Goal: Find specific page/section: Find specific page/section

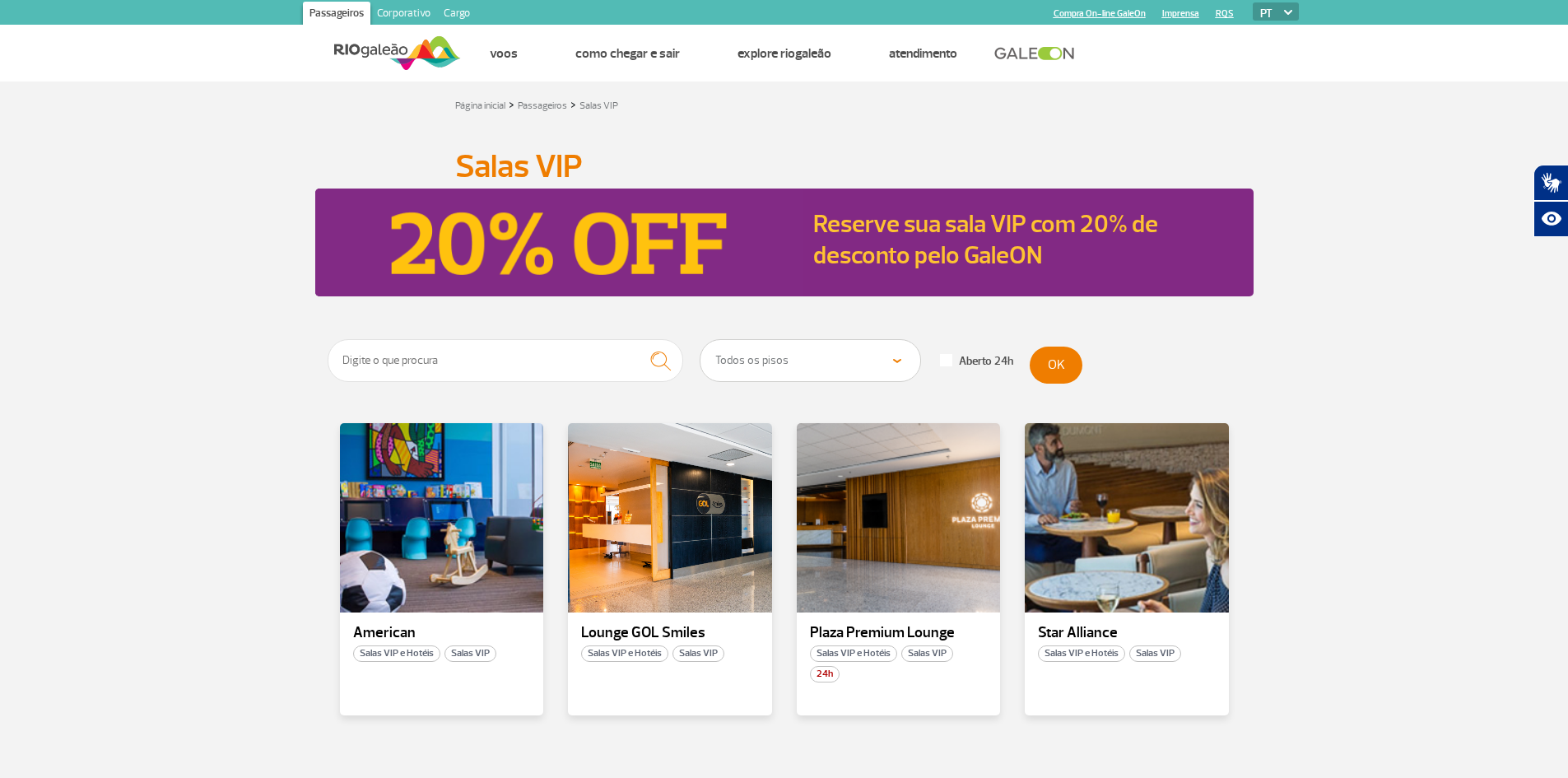
click at [948, 362] on span at bounding box center [947, 360] width 13 height 13
click at [11, 11] on input "Aberto 24h" at bounding box center [5, 5] width 11 height 11
checkbox input "true"
click at [1051, 366] on button "OK" at bounding box center [1056, 365] width 53 height 37
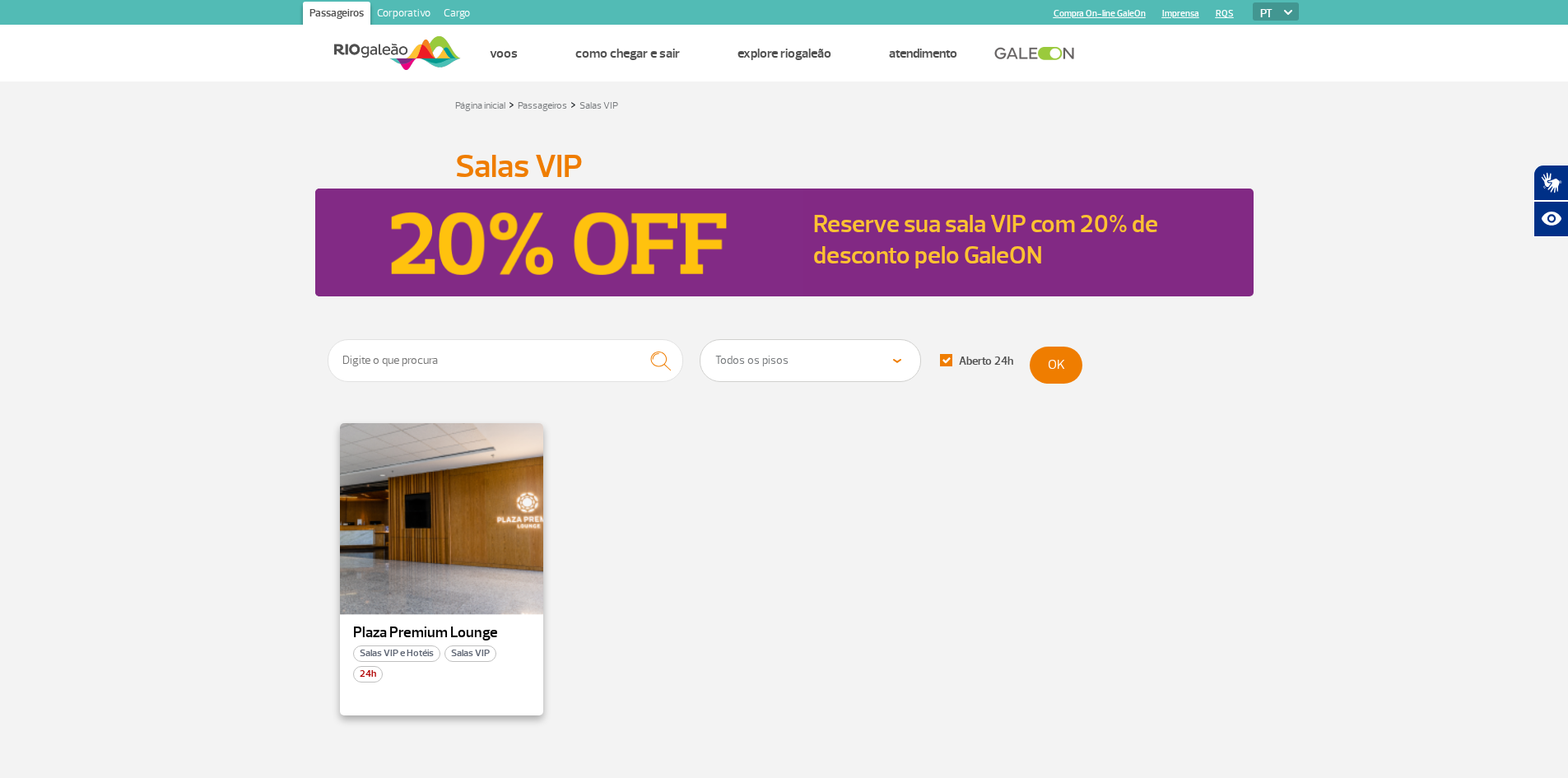
click at [479, 570] on div at bounding box center [440, 518] width 207 height 194
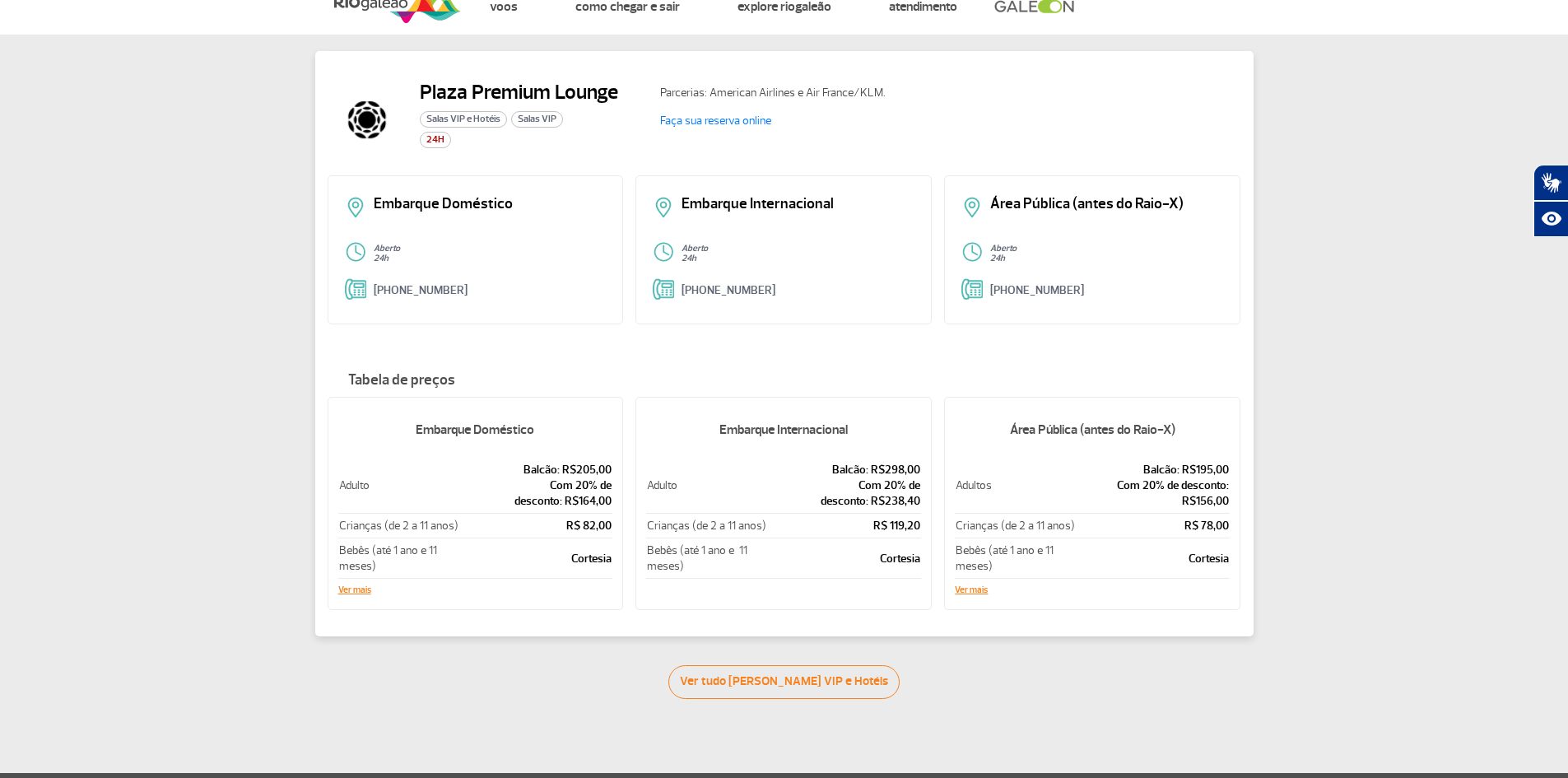
scroll to position [29, 0]
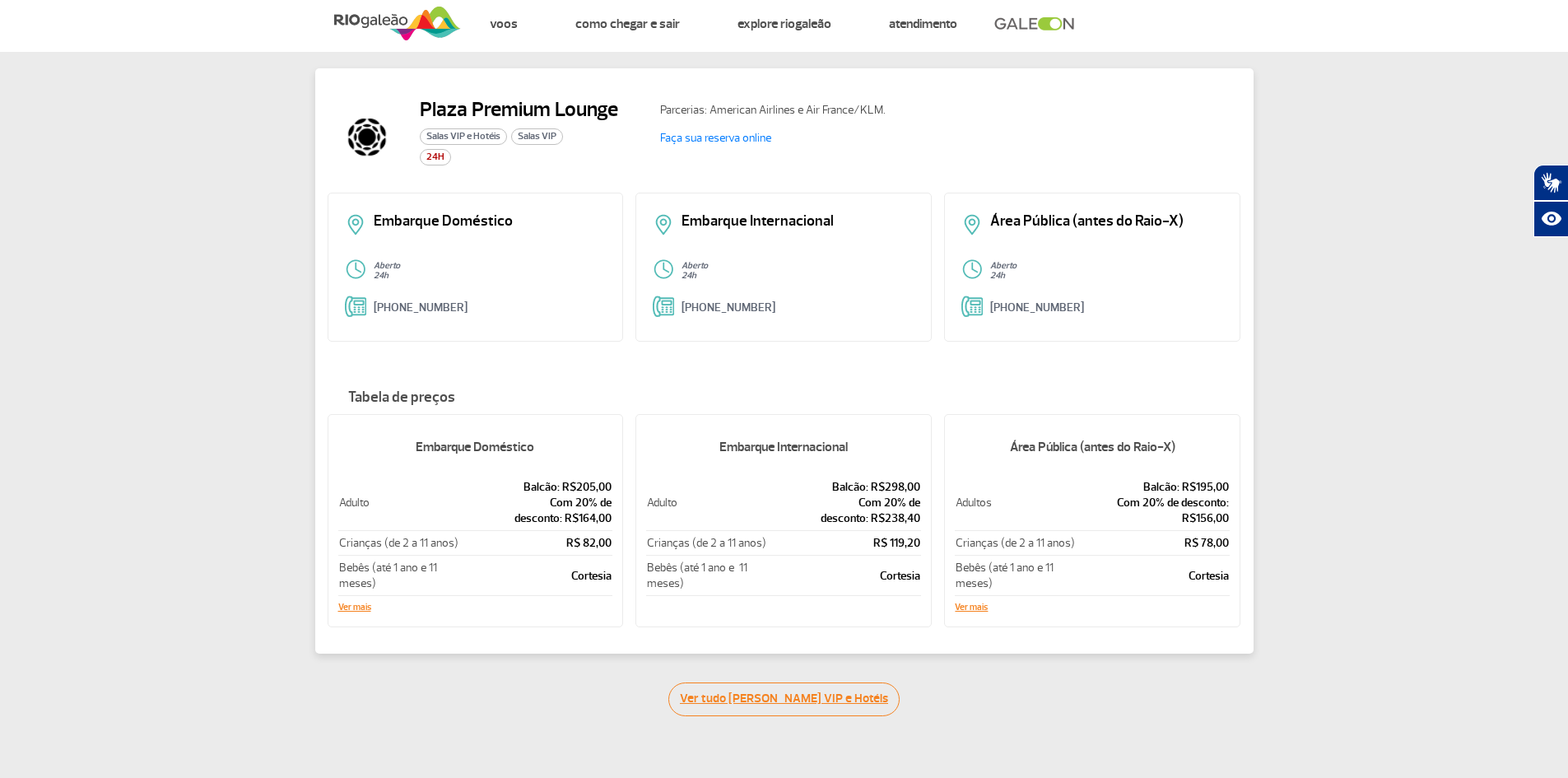
click at [778, 699] on link "Ver tudo [PERSON_NAME] VIP e Hotéis" at bounding box center [783, 699] width 231 height 34
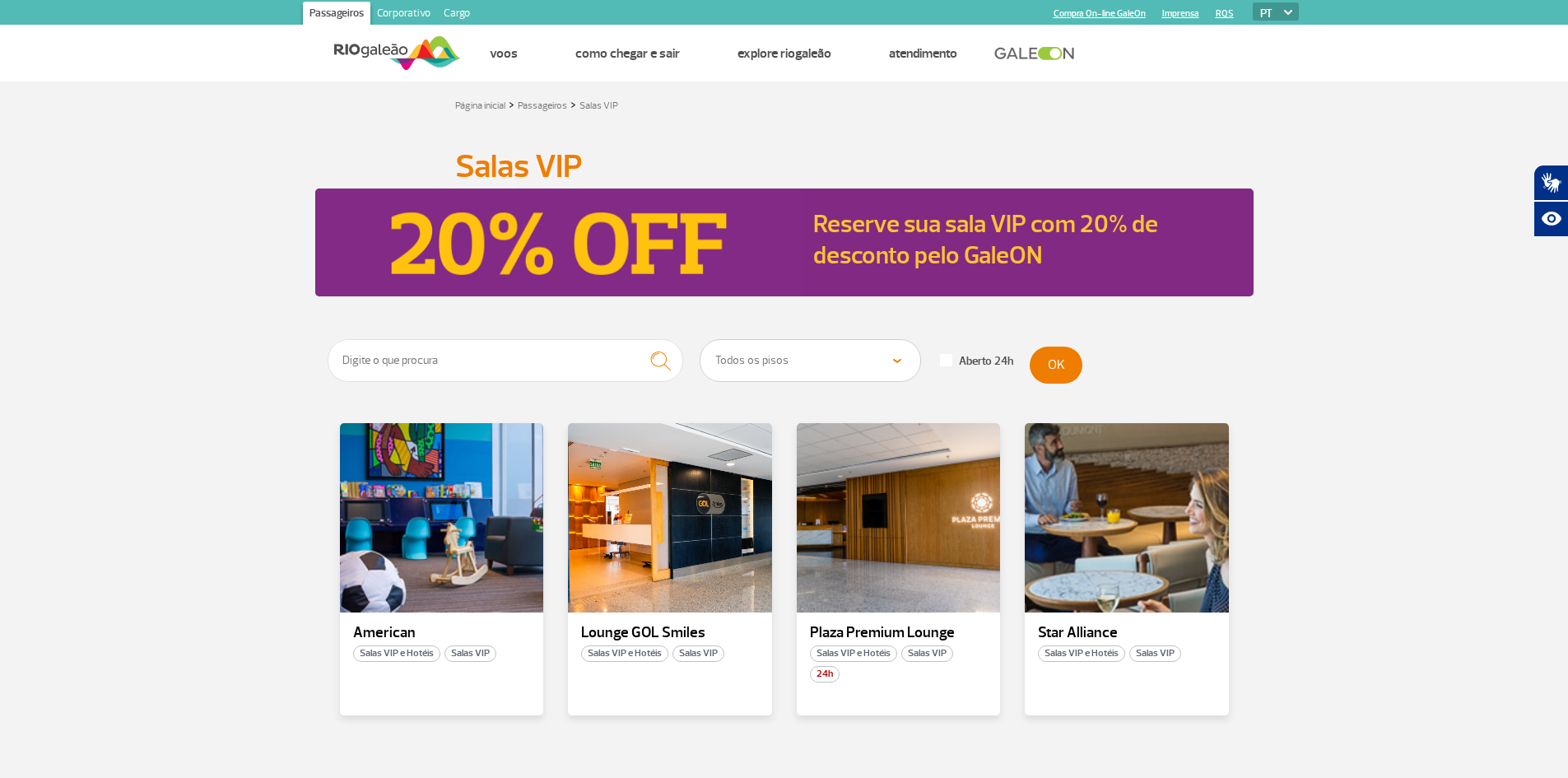
click at [954, 362] on label "Aberto 24h" at bounding box center [977, 361] width 73 height 15
click at [11, 11] on input "Aberto 24h" at bounding box center [5, 5] width 11 height 11
checkbox input "true"
click at [1045, 367] on button "OK" at bounding box center [1056, 365] width 53 height 37
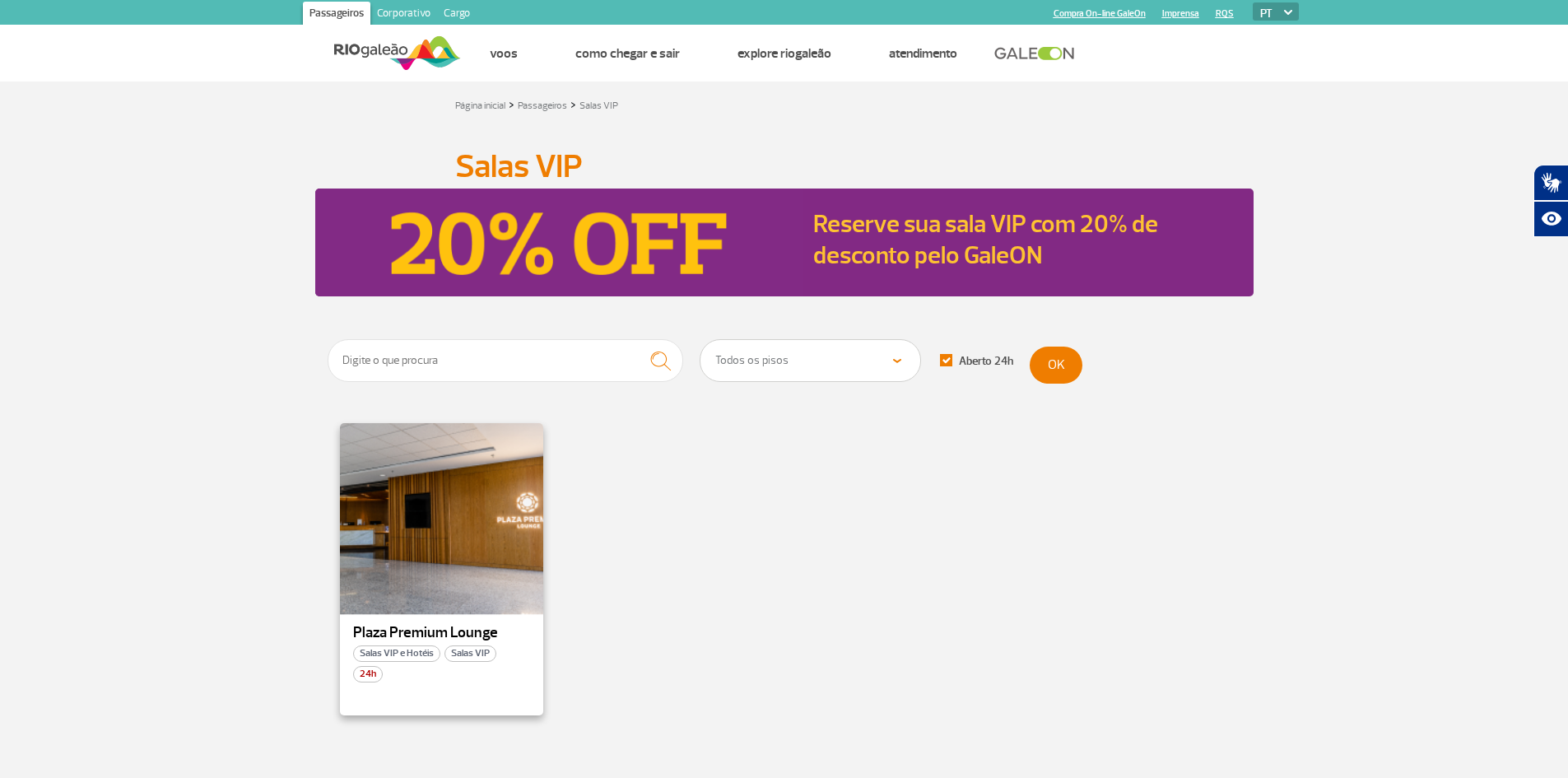
click at [418, 591] on div at bounding box center [440, 518] width 207 height 194
